Goal: Find contact information: Find contact information

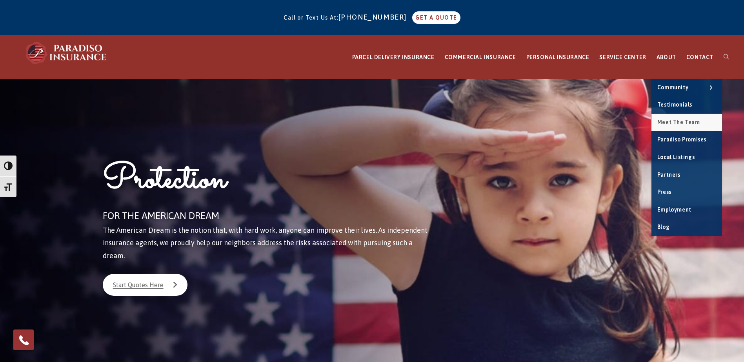
click at [682, 123] on span "Meet the Team" at bounding box center [678, 122] width 43 height 6
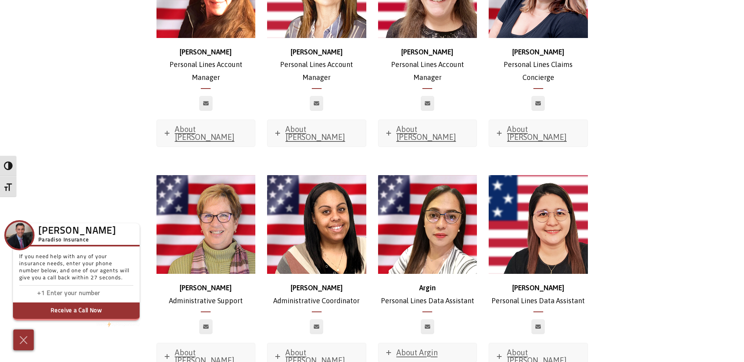
scroll to position [2785, 0]
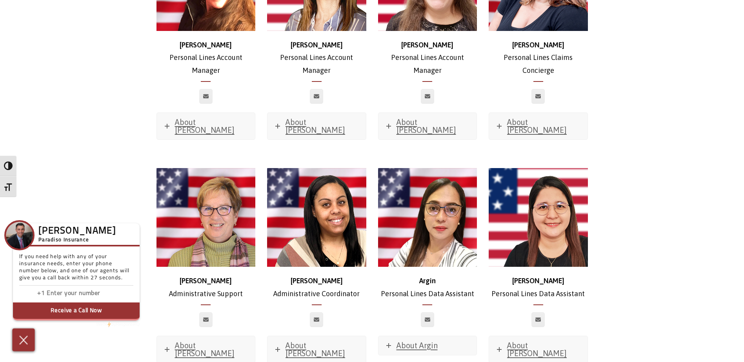
click at [19, 342] on img at bounding box center [23, 340] width 13 height 14
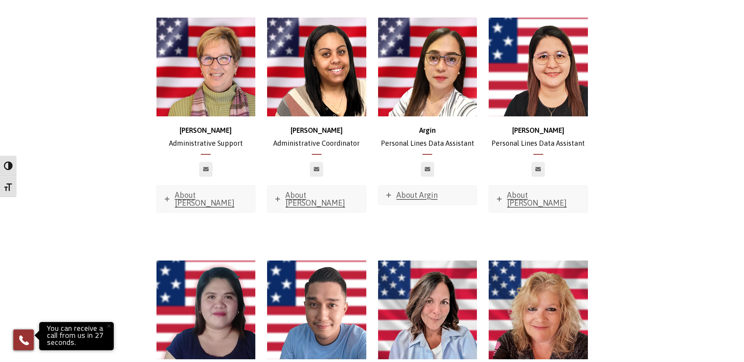
scroll to position [2942, 0]
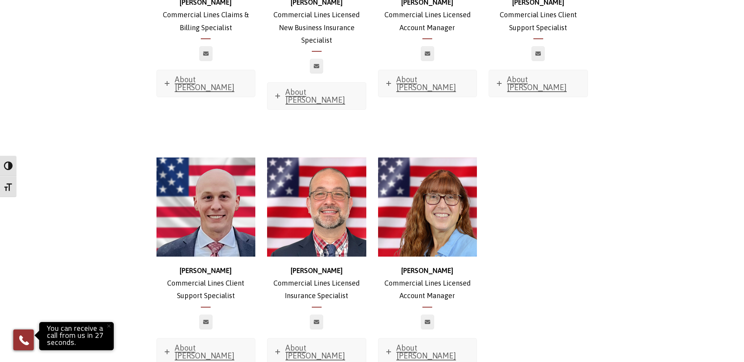
scroll to position [825, 0]
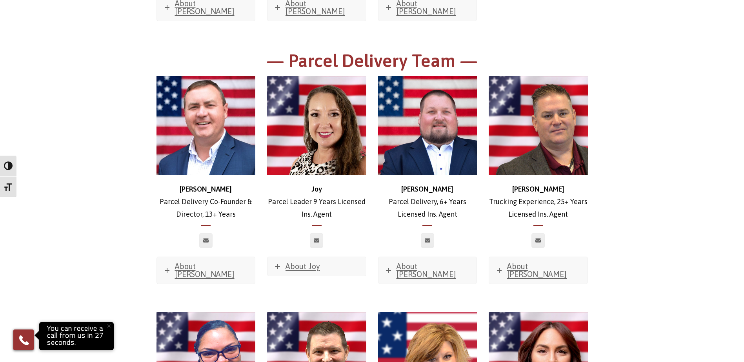
scroll to position [1178, 0]
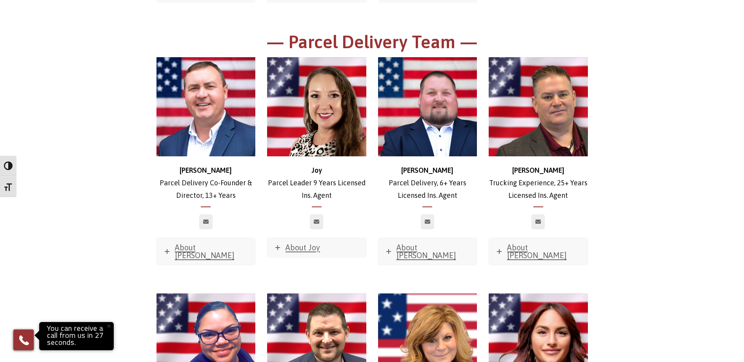
click at [108, 327] on button "×" at bounding box center [108, 326] width 17 height 17
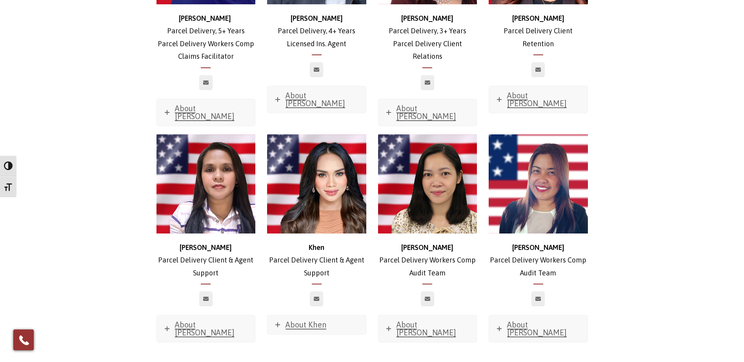
scroll to position [1570, 0]
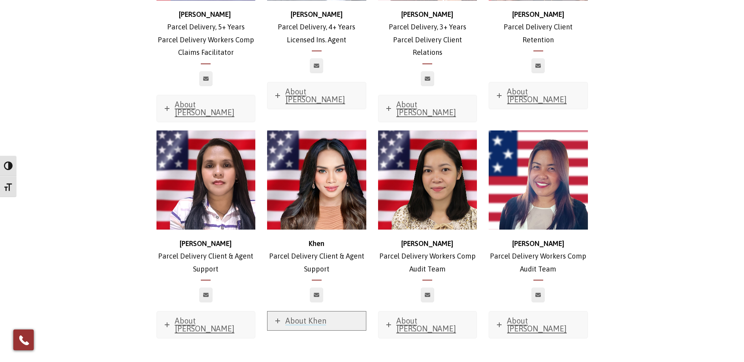
click at [311, 316] on span "About Khen" at bounding box center [305, 320] width 41 height 9
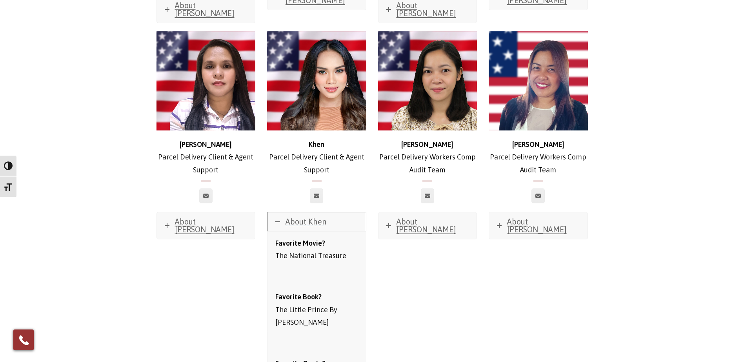
scroll to position [1687, 0]
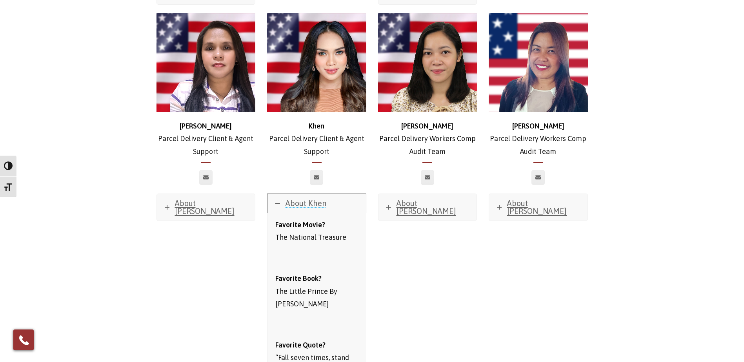
click at [311, 194] on link "About Khen" at bounding box center [316, 203] width 98 height 19
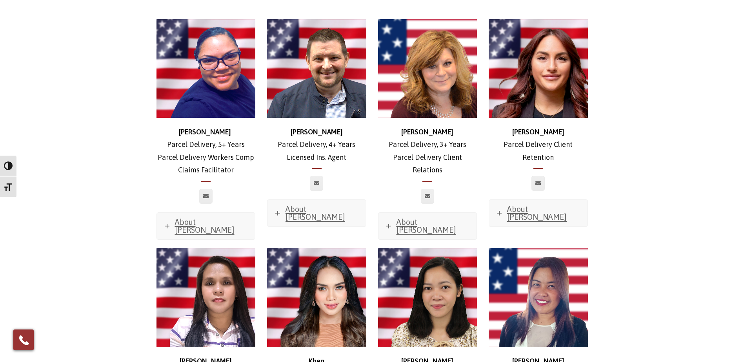
scroll to position [1334, 0]
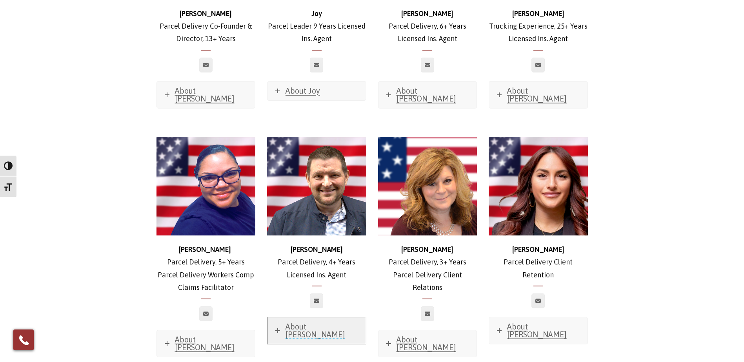
click at [315, 322] on span "About [PERSON_NAME]" at bounding box center [315, 330] width 60 height 17
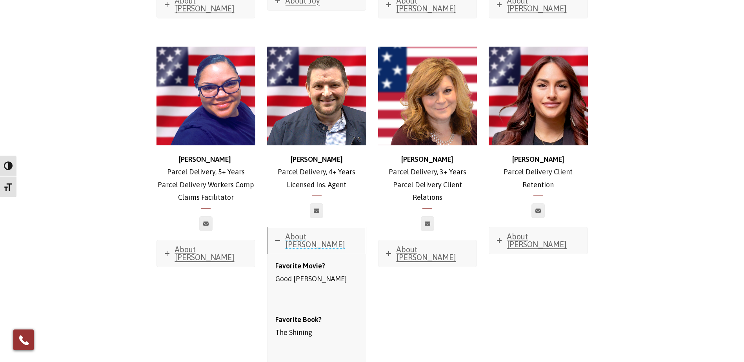
scroll to position [1452, 0]
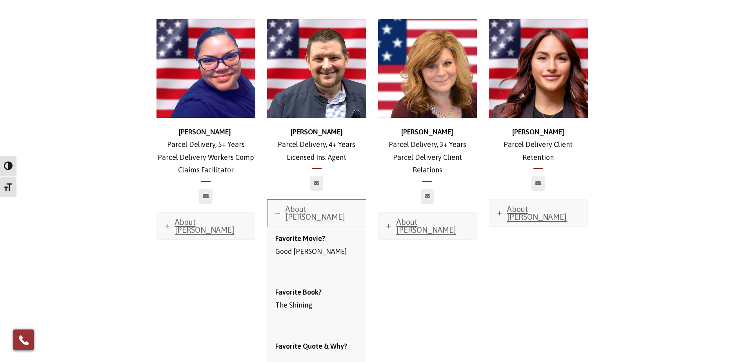
click at [320, 205] on span "About [PERSON_NAME]" at bounding box center [315, 213] width 60 height 17
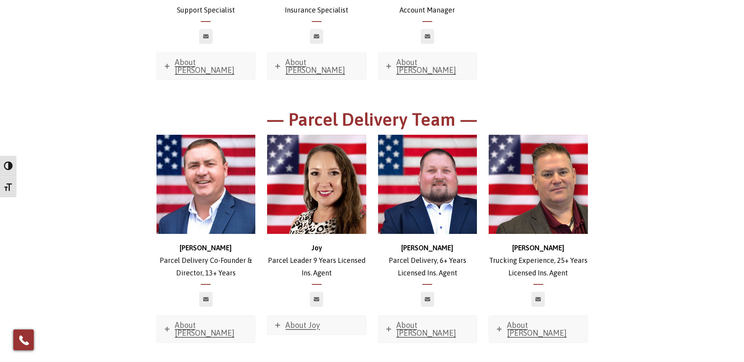
scroll to position [1099, 0]
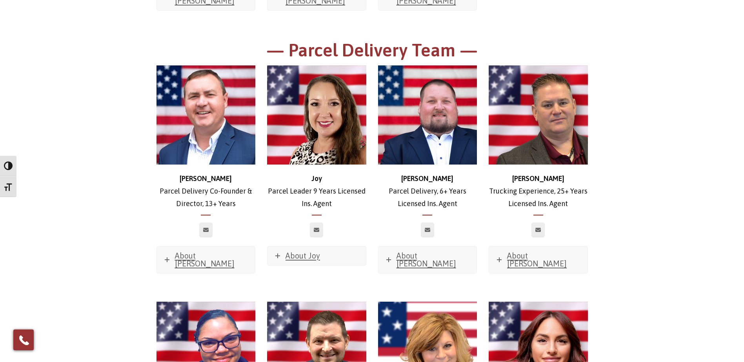
scroll to position [1178, 0]
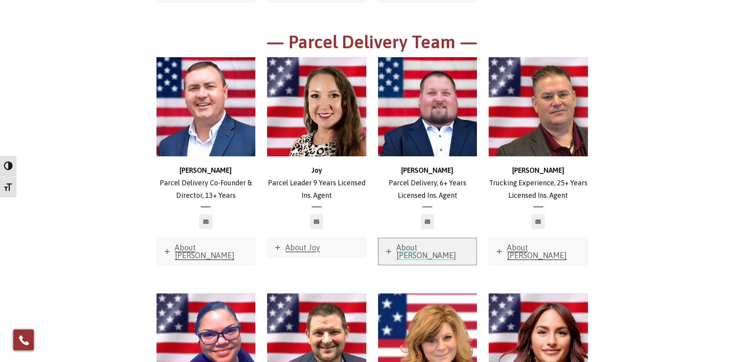
click at [428, 243] on span "About [PERSON_NAME]" at bounding box center [426, 251] width 60 height 17
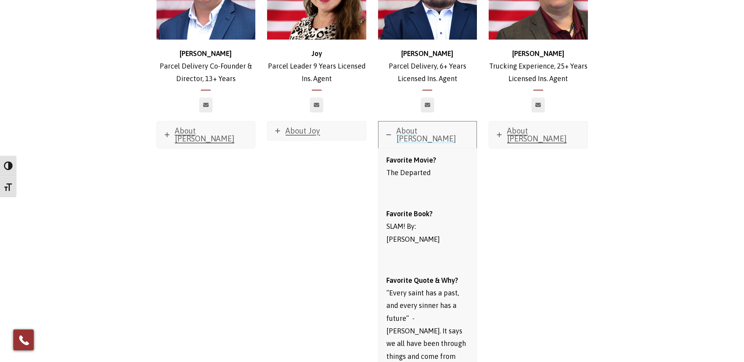
scroll to position [1295, 0]
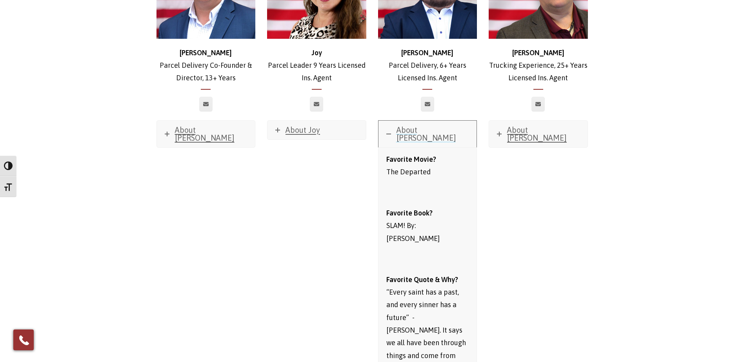
click at [404, 125] on span "About [PERSON_NAME]" at bounding box center [426, 133] width 60 height 17
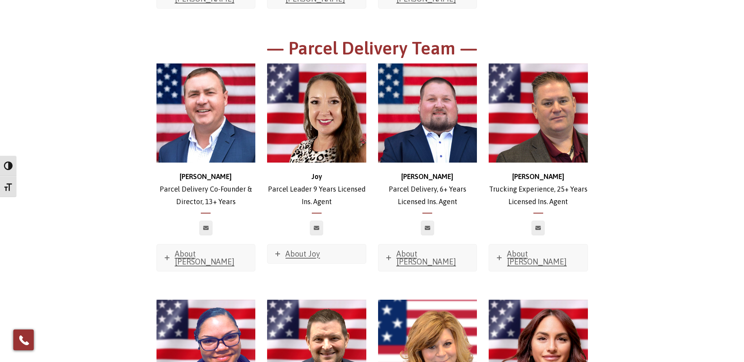
scroll to position [1099, 0]
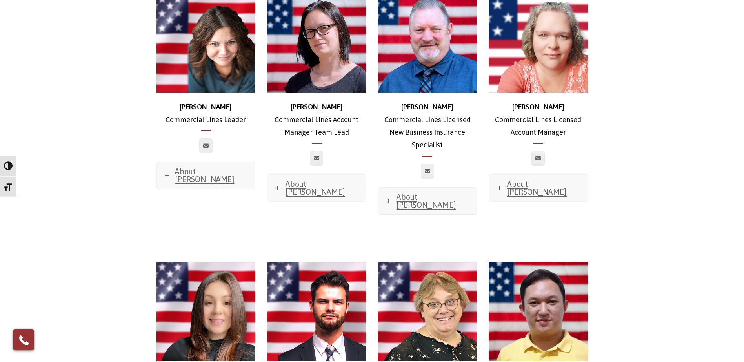
scroll to position [0, 0]
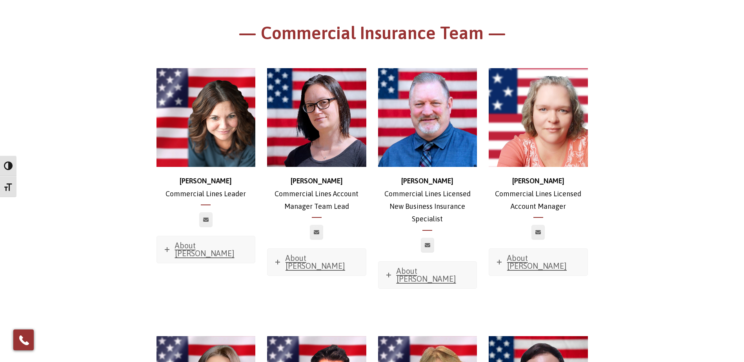
scroll to position [353, 0]
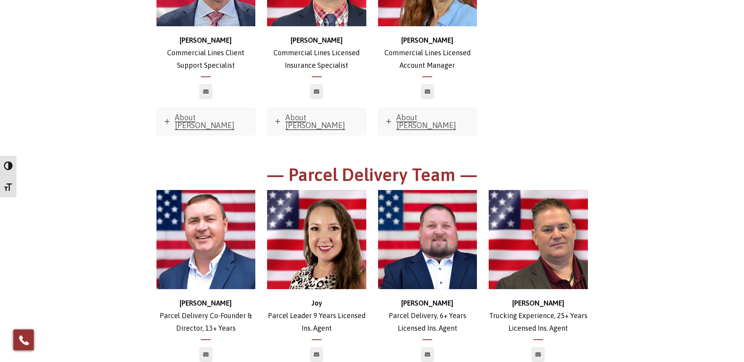
scroll to position [1059, 0]
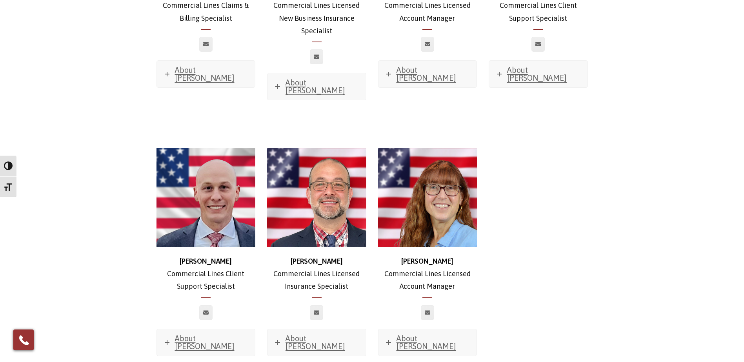
scroll to position [706, 0]
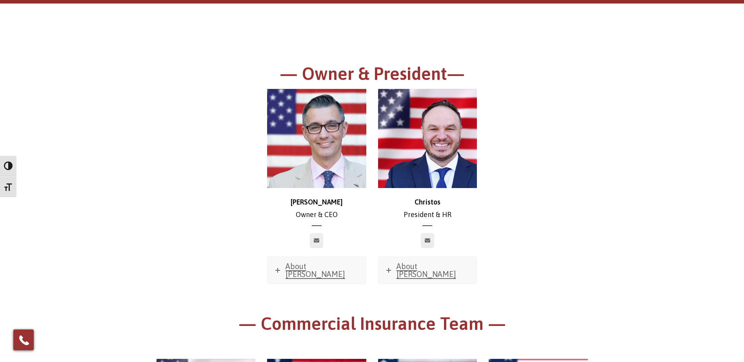
scroll to position [0, 0]
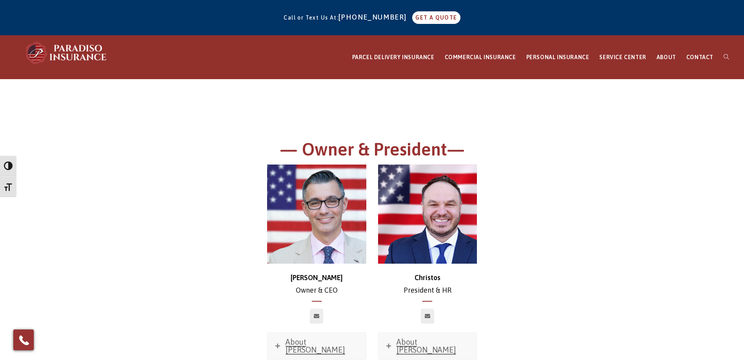
click at [156, 223] on div "[PERSON_NAME] & CEO About [PERSON_NAME] Favorite Movie? Sweet Home [US_STATE] F…" at bounding box center [372, 277] width 443 height 224
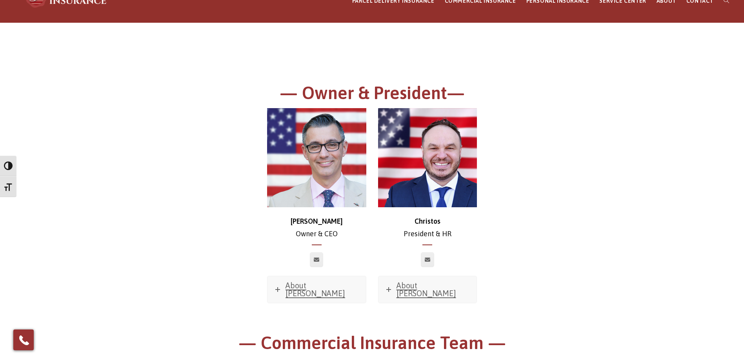
scroll to position [78, 0]
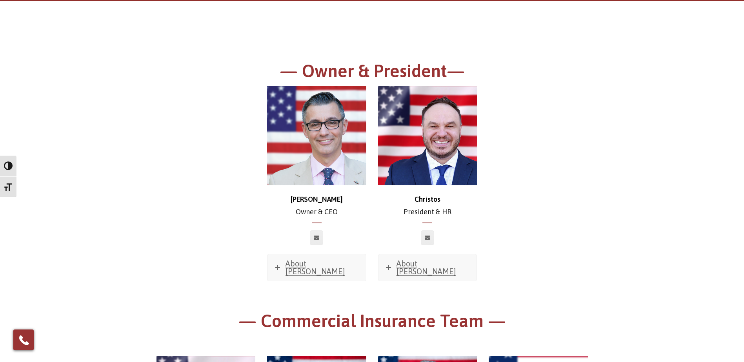
click at [165, 175] on div "[PERSON_NAME] & CEO About [PERSON_NAME] Favorite Movie? Sweet Home [US_STATE] F…" at bounding box center [372, 198] width 443 height 224
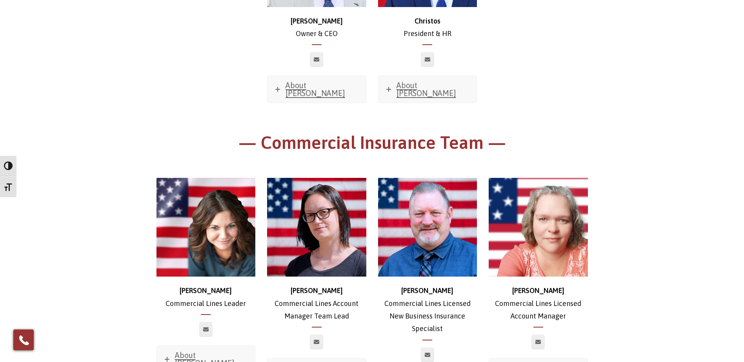
scroll to position [275, 0]
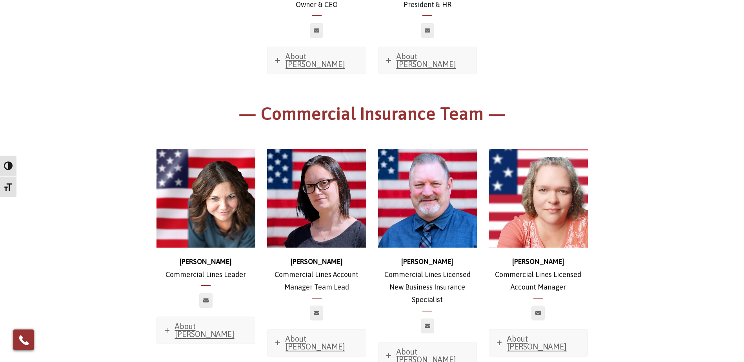
scroll to position [353, 0]
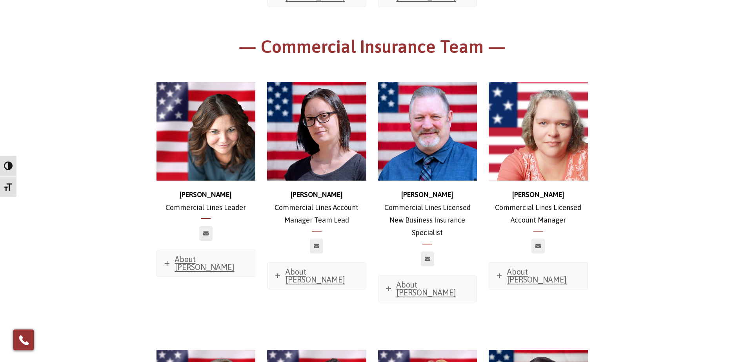
click at [165, 261] on icon at bounding box center [167, 263] width 5 height 5
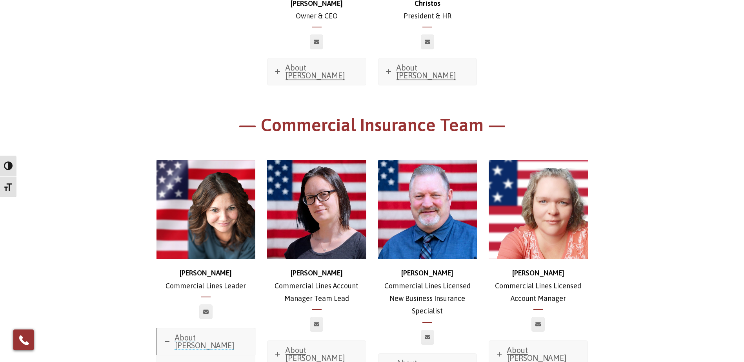
scroll to position [314, 0]
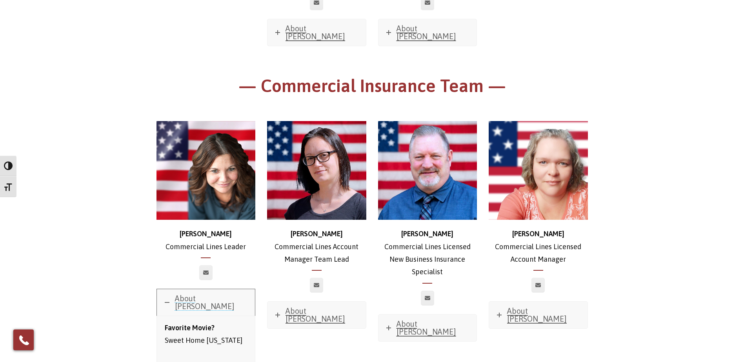
click at [167, 300] on icon at bounding box center [167, 302] width 5 height 5
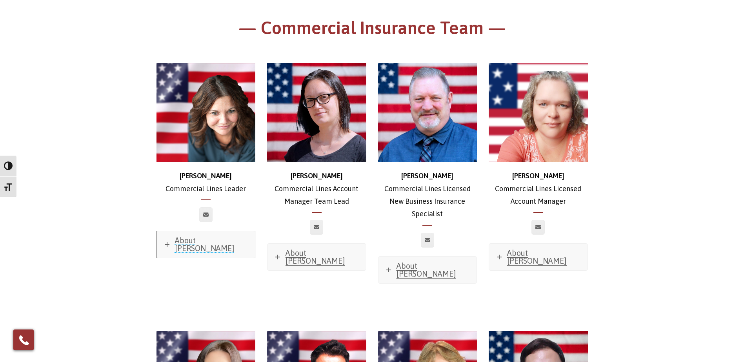
scroll to position [353, 0]
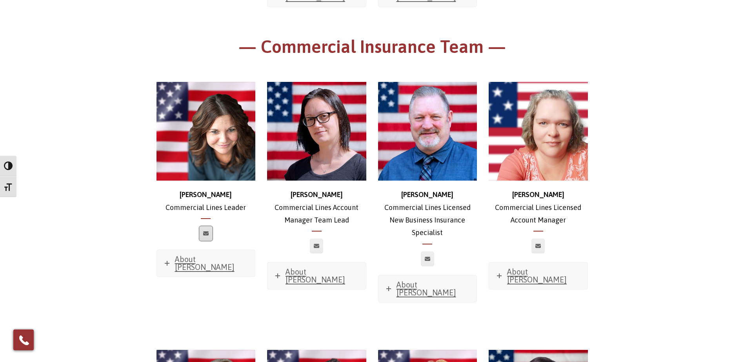
click at [205, 231] on icon at bounding box center [205, 233] width 5 height 5
click at [313, 243] on link at bounding box center [316, 246] width 13 height 15
click at [173, 254] on link "About [PERSON_NAME]" at bounding box center [206, 263] width 98 height 27
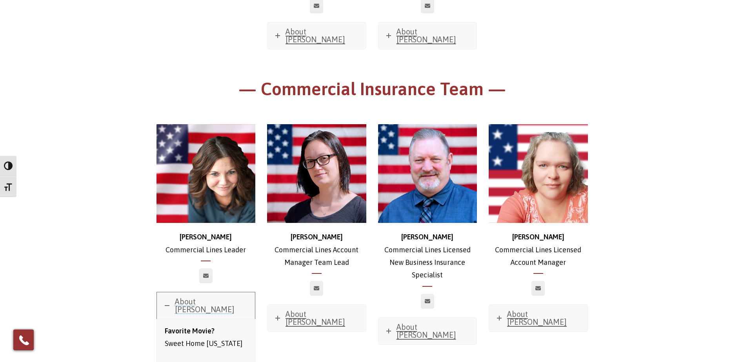
scroll to position [314, 0]
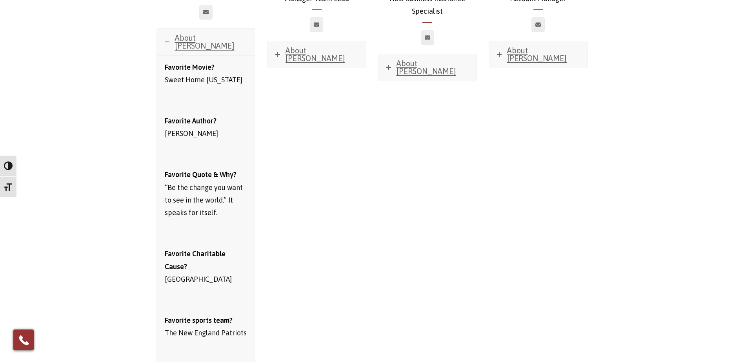
scroll to position [471, 0]
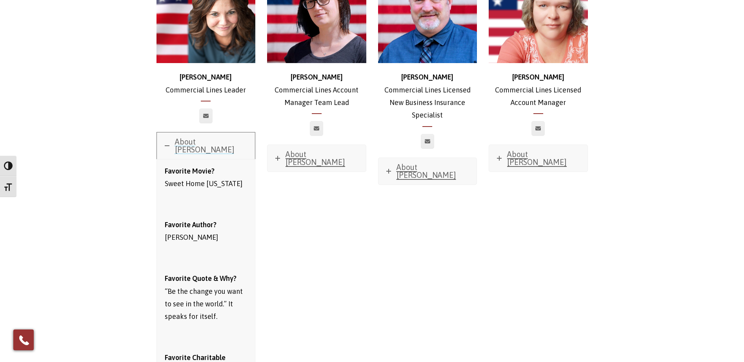
click at [209, 137] on span "About [PERSON_NAME]" at bounding box center [205, 145] width 60 height 17
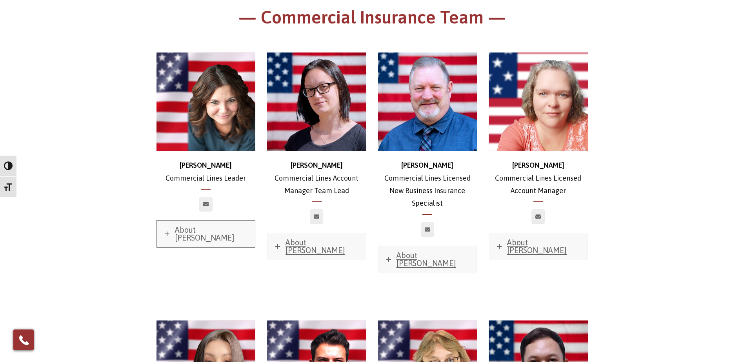
scroll to position [392, 0]
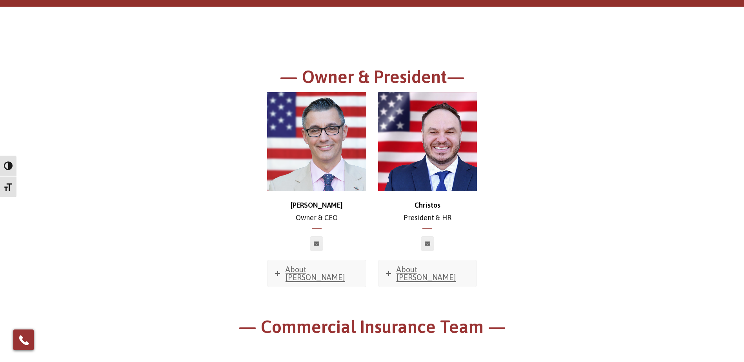
scroll to position [78, 0]
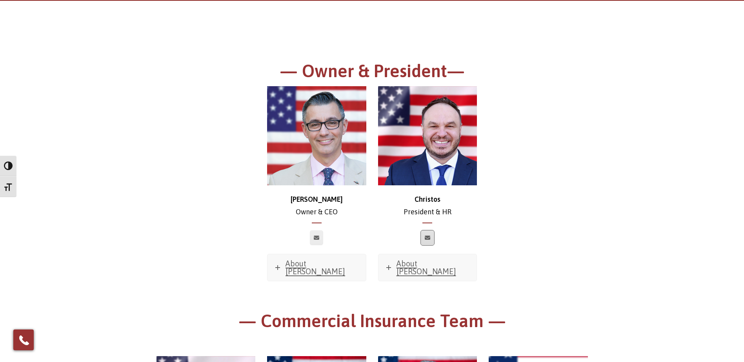
click at [428, 244] on link at bounding box center [427, 238] width 13 height 15
click at [154, 189] on div "[PERSON_NAME] & CEO About [PERSON_NAME] Favorite Movie? Sweet Home [US_STATE] F…" at bounding box center [372, 198] width 443 height 224
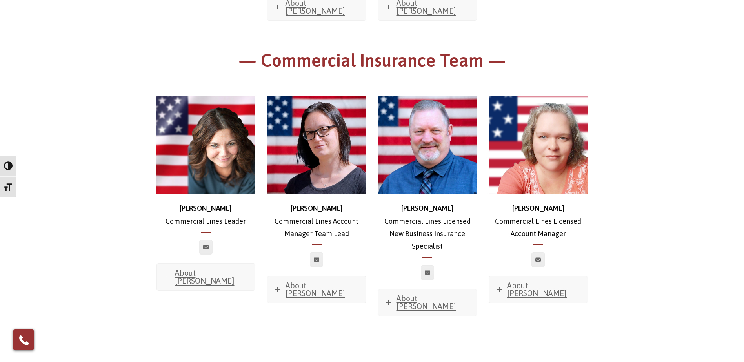
scroll to position [353, 0]
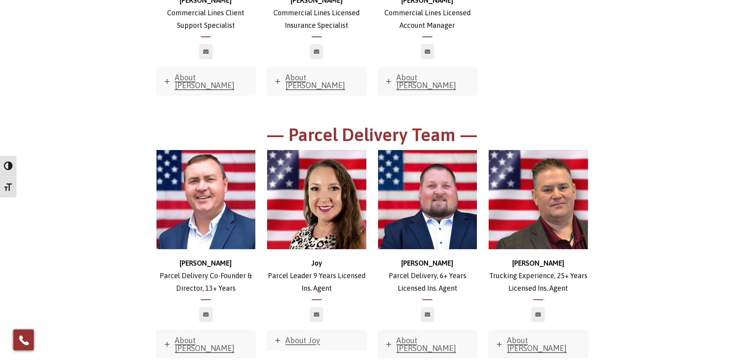
scroll to position [1098, 0]
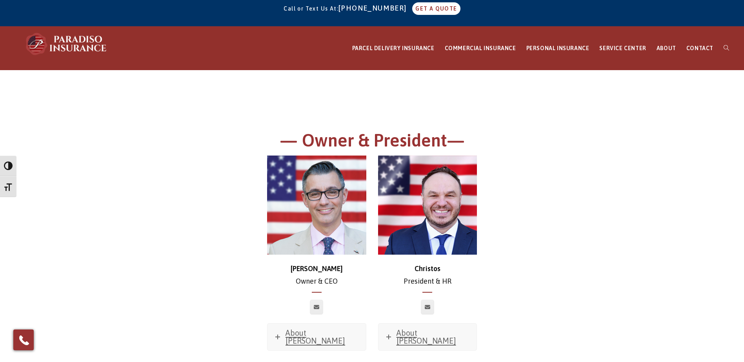
scroll to position [0, 0]
